Goal: Navigation & Orientation: Find specific page/section

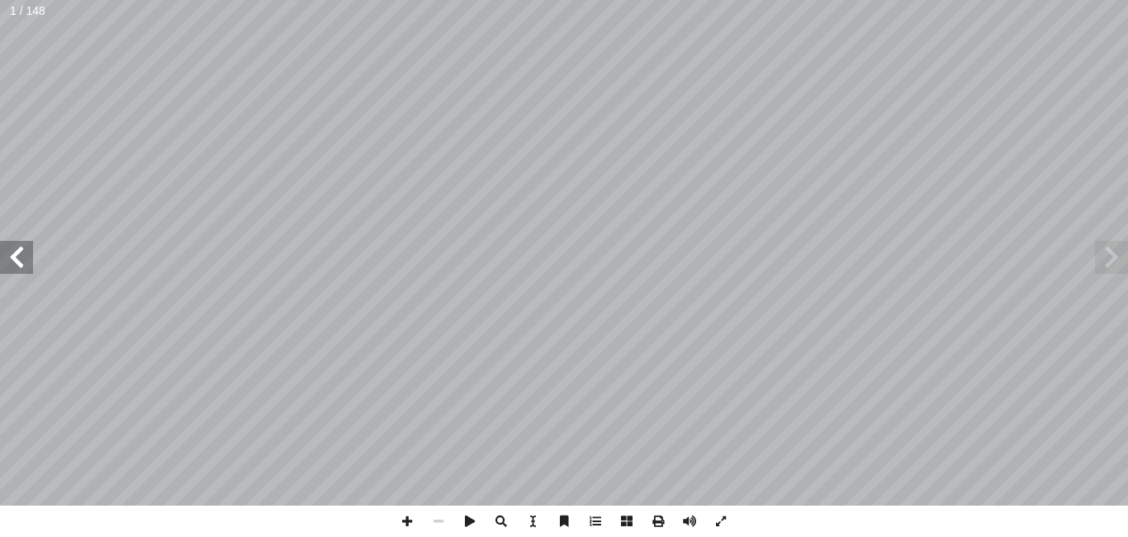
click at [25, 242] on span at bounding box center [16, 257] width 33 height 33
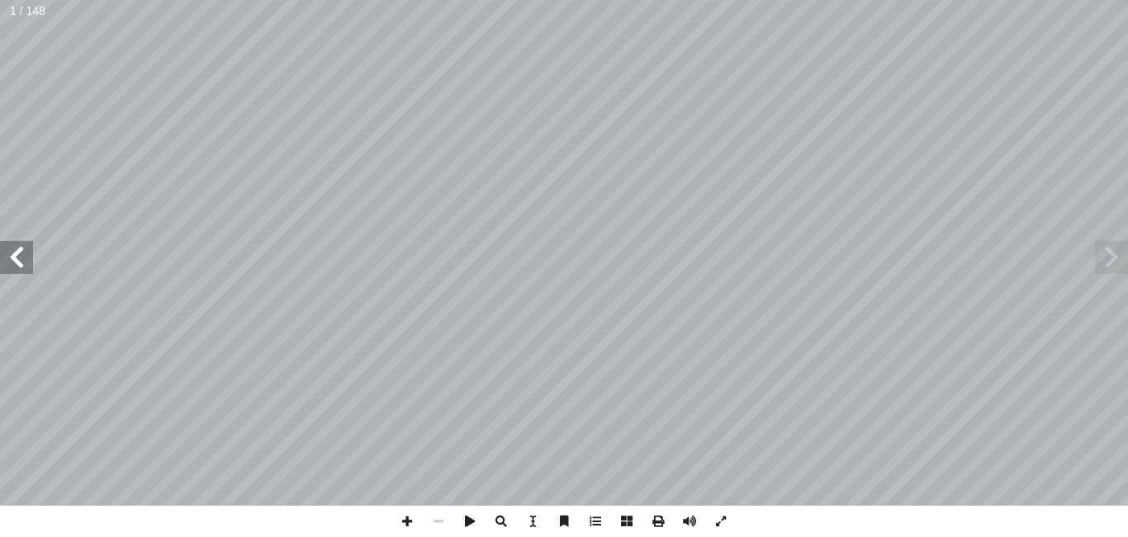
click at [25, 242] on span at bounding box center [16, 257] width 33 height 33
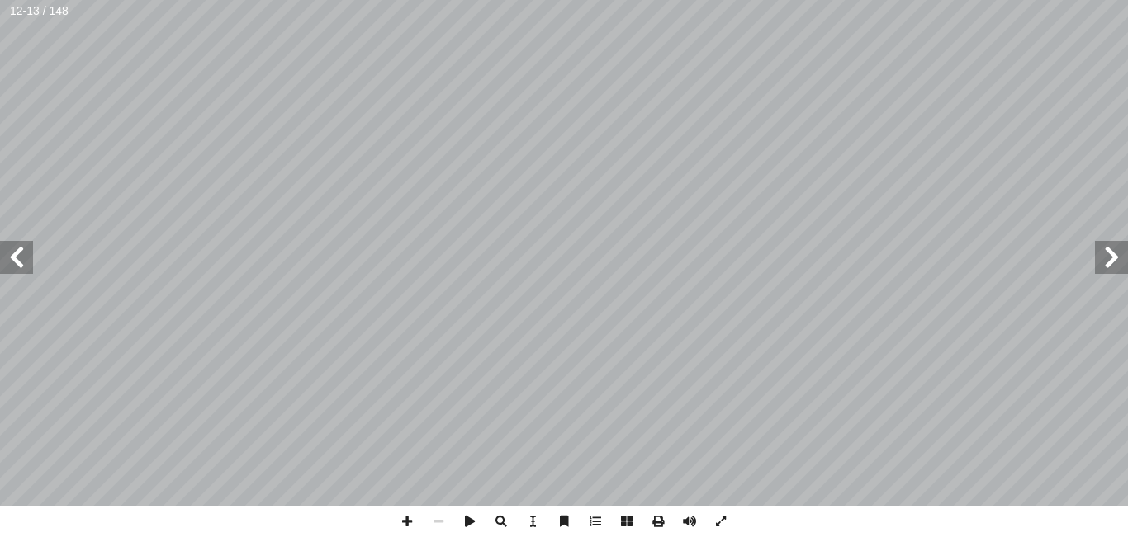
click at [25, 242] on span at bounding box center [16, 257] width 33 height 33
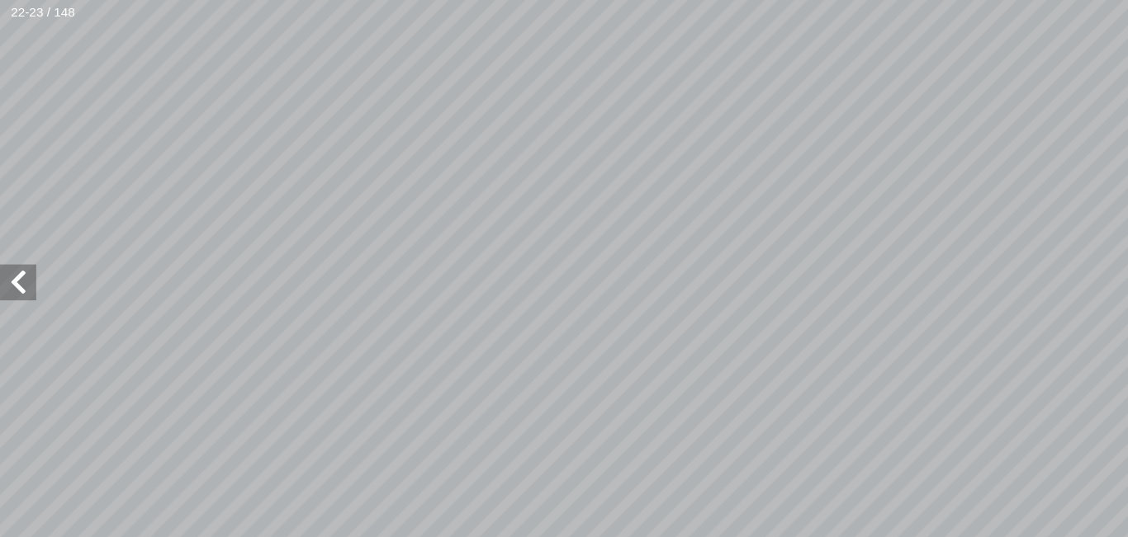
scroll to position [32, -12]
click at [1112, 248] on span at bounding box center [1111, 257] width 33 height 33
